Goal: Find specific page/section: Find specific page/section

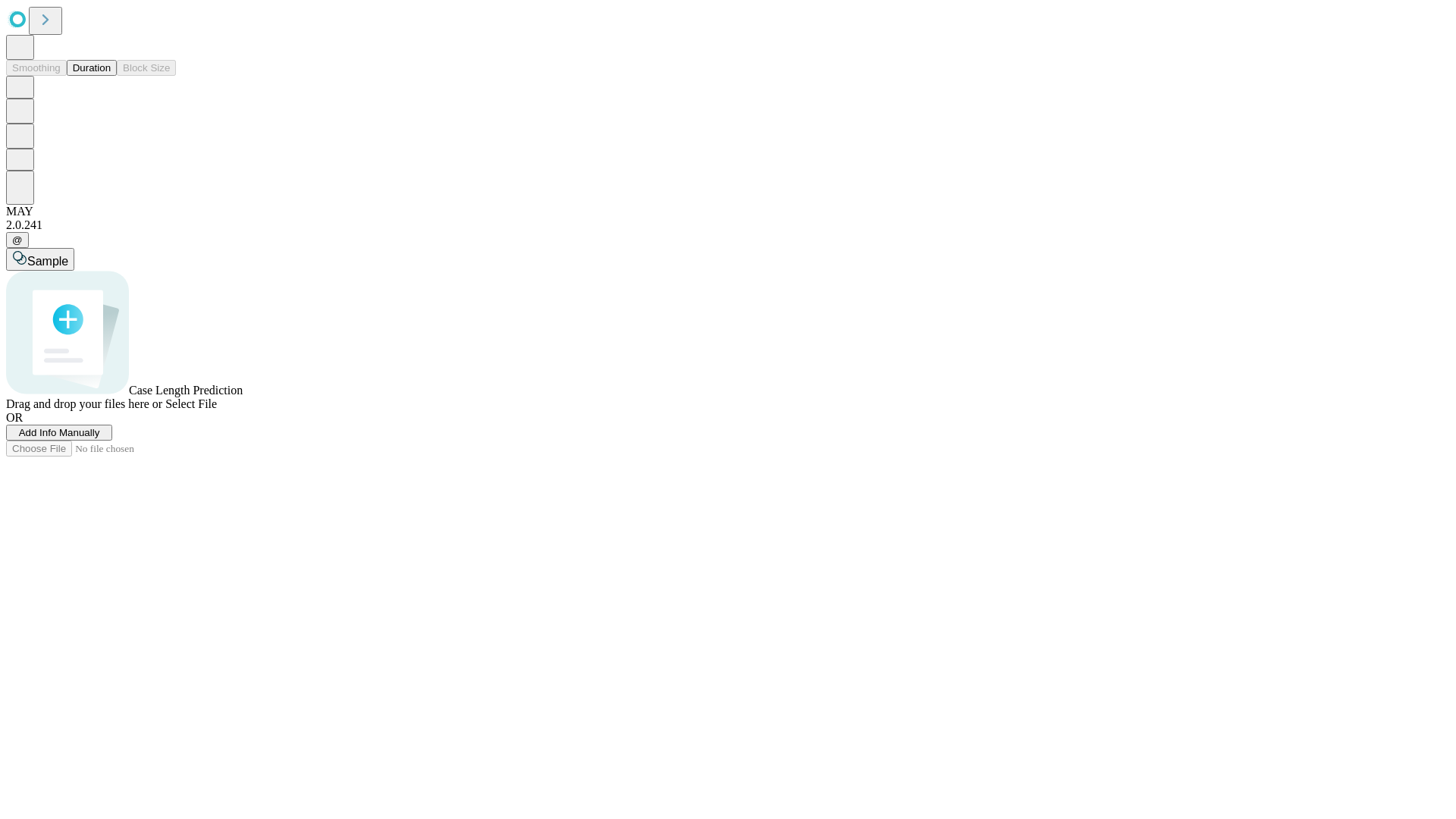
click at [110, 76] on button "Duration" at bounding box center [92, 68] width 50 height 16
click at [216, 410] on span "Select File" at bounding box center [191, 404] width 51 height 13
